Goal: Task Accomplishment & Management: Manage account settings

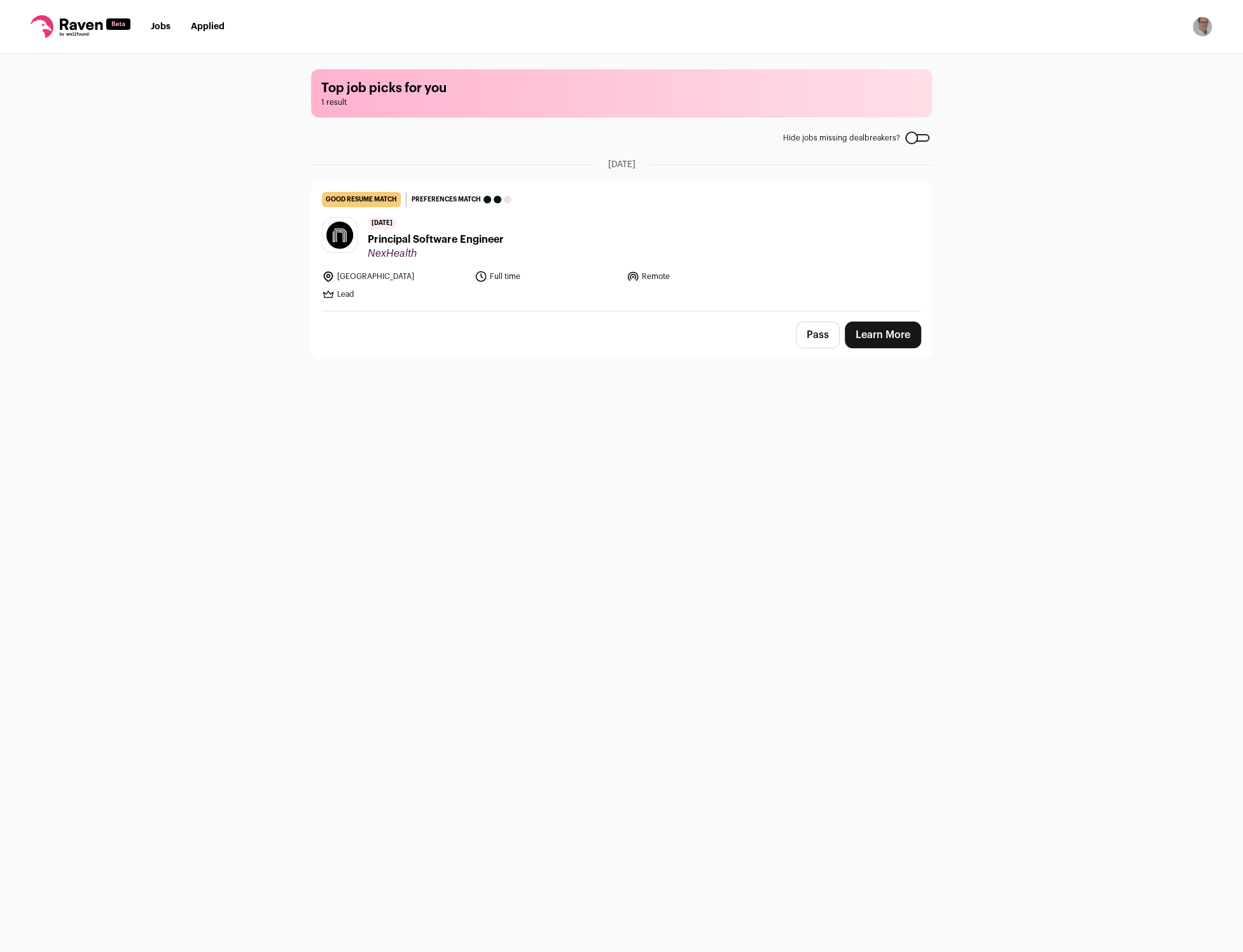
click at [432, 240] on span "Principal Software Engineer" at bounding box center [436, 240] width 136 height 15
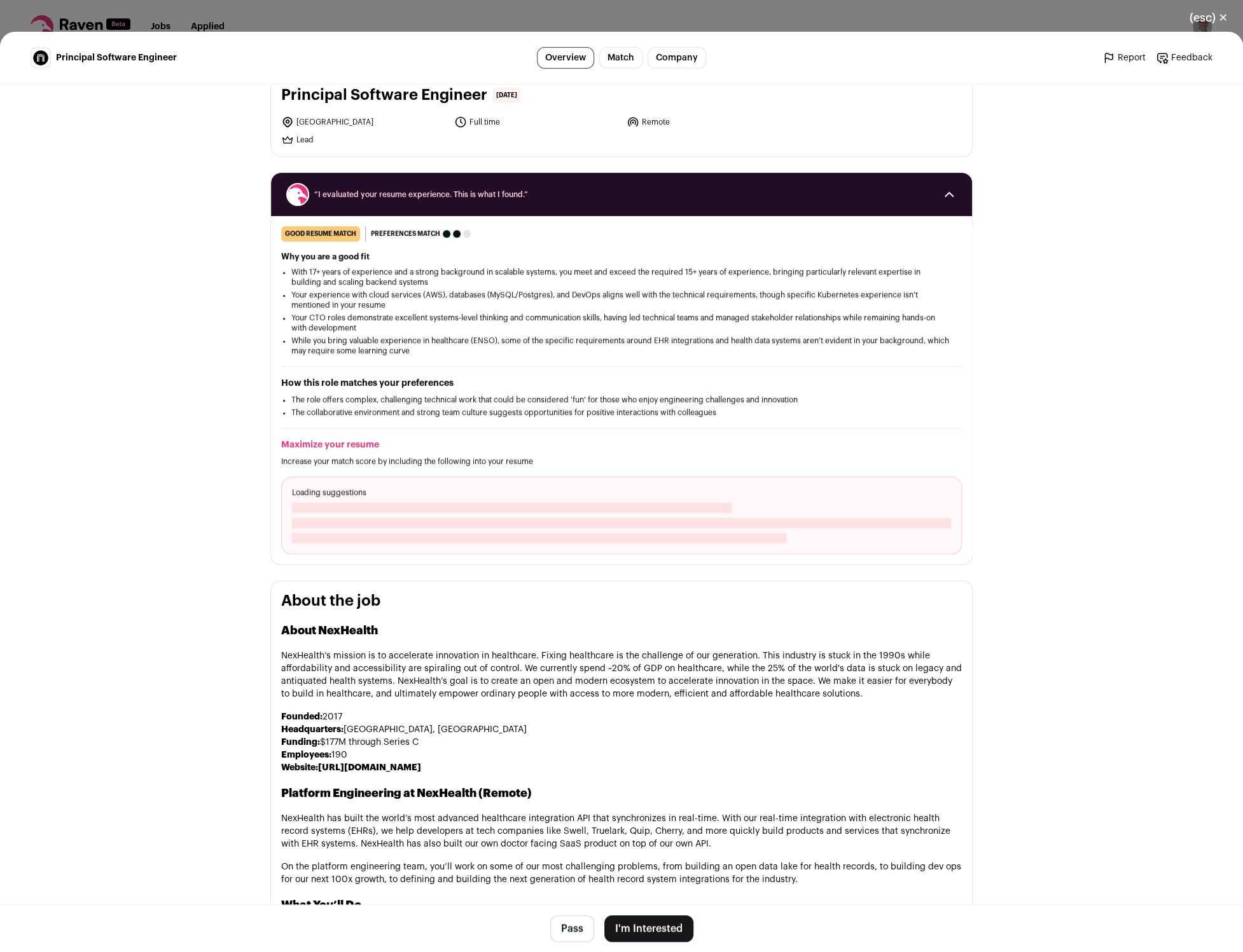
scroll to position [62, 0]
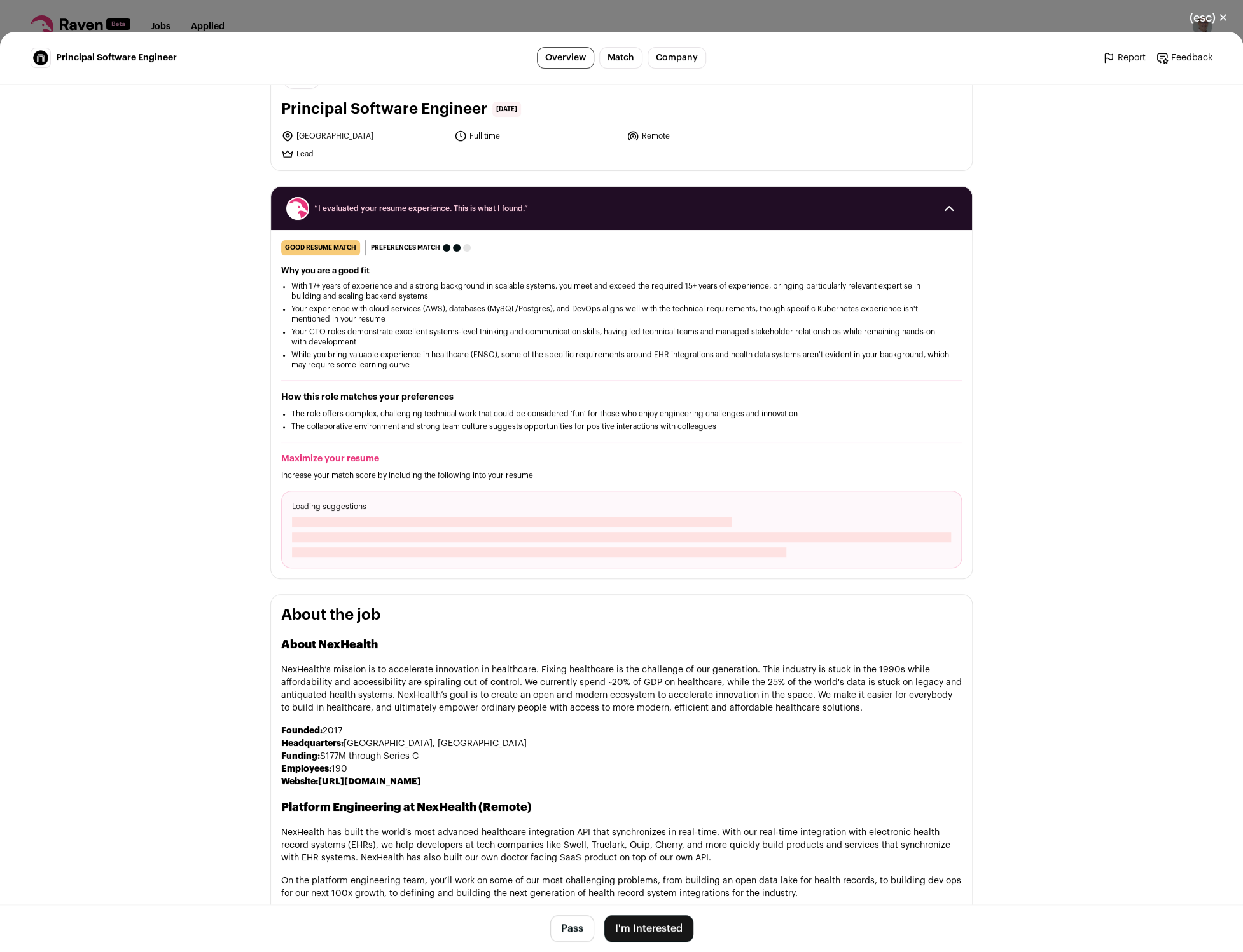
click at [1208, 16] on button "(esc) ✕" at bounding box center [1208, 17] width 69 height 28
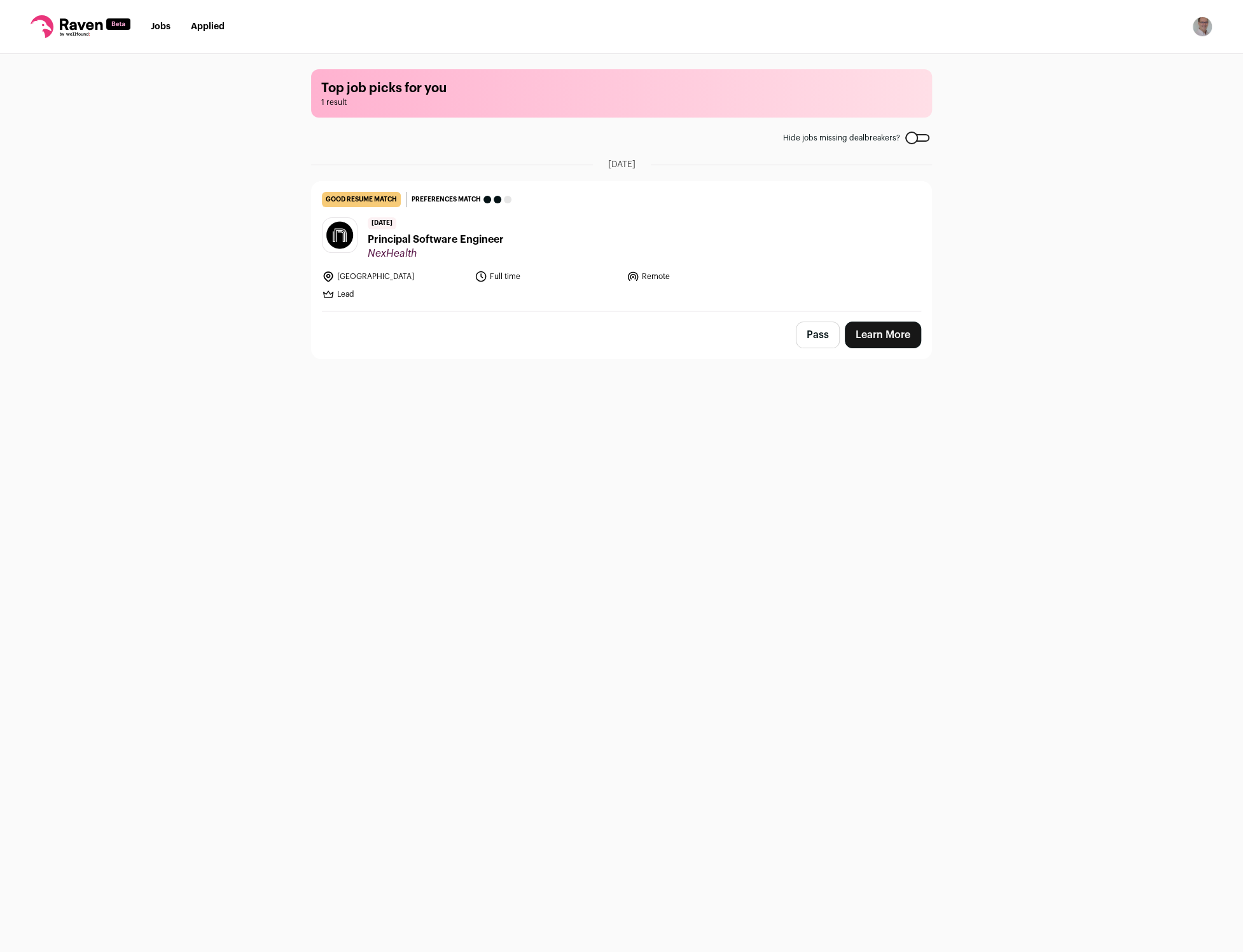
click at [809, 334] on button "Pass" at bounding box center [818, 335] width 44 height 27
